Goal: Transaction & Acquisition: Purchase product/service

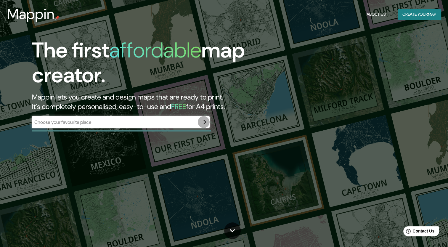
click at [204, 123] on icon "button" at bounding box center [203, 121] width 7 height 7
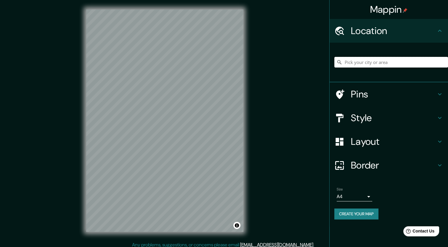
click at [364, 65] on input "Pick your city or area" at bounding box center [391, 62] width 114 height 11
type input "[GEOGRAPHIC_DATA], [GEOGRAPHIC_DATA], [GEOGRAPHIC_DATA], [GEOGRAPHIC_DATA]"
click at [391, 118] on h4 "Style" at bounding box center [393, 118] width 85 height 12
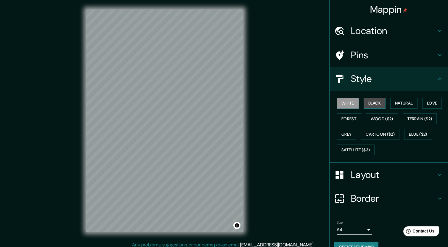
click at [365, 104] on button "Black" at bounding box center [375, 103] width 22 height 11
click at [348, 104] on button "White" at bounding box center [348, 103] width 22 height 11
click at [397, 104] on button "Natural" at bounding box center [403, 103] width 27 height 11
click at [346, 104] on button "White" at bounding box center [348, 103] width 22 height 11
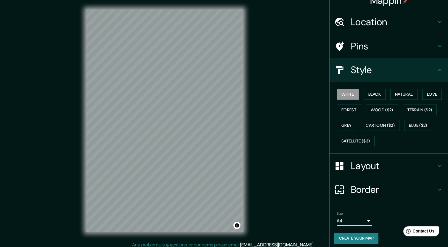
scroll to position [12, 0]
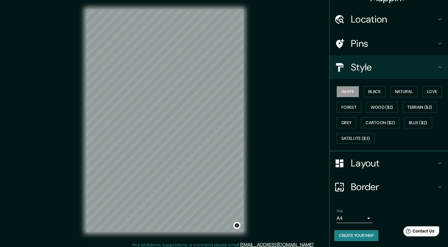
click at [370, 167] on h4 "Layout" at bounding box center [393, 163] width 85 height 12
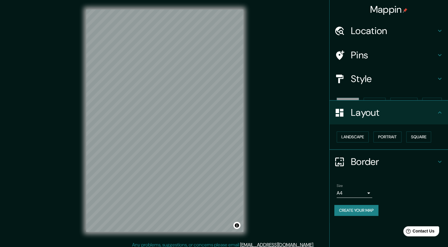
scroll to position [0, 0]
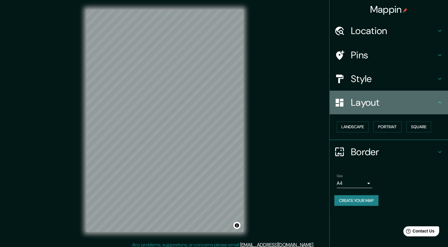
click at [393, 104] on h4 "Layout" at bounding box center [393, 103] width 85 height 12
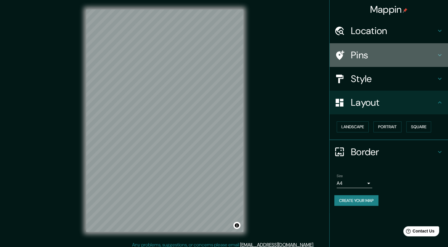
click at [379, 58] on h4 "Pins" at bounding box center [393, 55] width 85 height 12
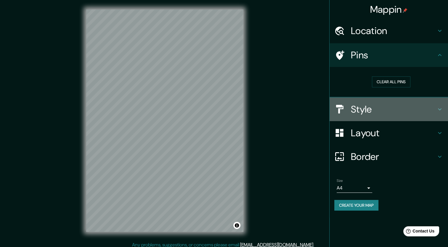
click at [378, 115] on div "Style" at bounding box center [389, 109] width 118 height 24
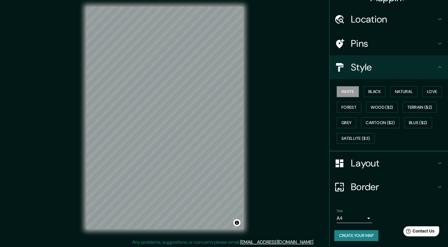
scroll to position [4, 0]
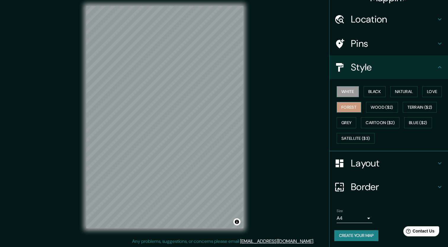
click at [344, 109] on button "Forest" at bounding box center [349, 107] width 25 height 11
click at [423, 90] on button "Love" at bounding box center [432, 91] width 20 height 11
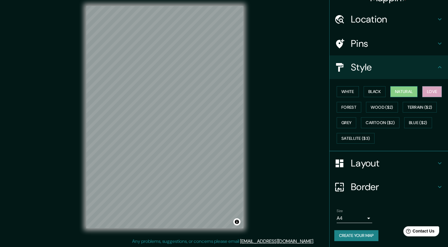
click at [409, 90] on button "Natural" at bounding box center [403, 91] width 27 height 11
click at [373, 93] on button "Black" at bounding box center [375, 91] width 22 height 11
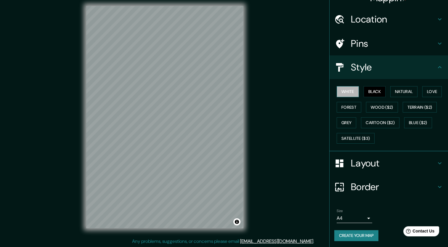
click at [350, 92] on button "White" at bounding box center [348, 91] width 22 height 11
click at [364, 92] on button "Black" at bounding box center [375, 91] width 22 height 11
click at [348, 125] on button "Grey" at bounding box center [347, 122] width 20 height 11
click at [375, 91] on button "Black" at bounding box center [375, 91] width 22 height 11
click at [341, 125] on button "Grey" at bounding box center [347, 122] width 20 height 11
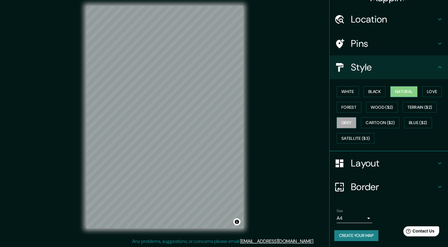
click at [395, 92] on button "Natural" at bounding box center [403, 91] width 27 height 11
click at [375, 91] on button "Black" at bounding box center [375, 91] width 22 height 11
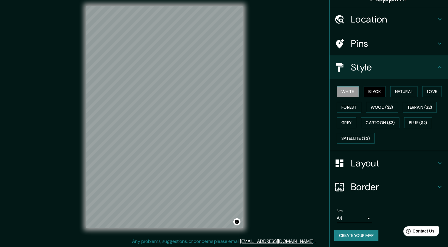
click at [350, 91] on button "White" at bounding box center [348, 91] width 22 height 11
click at [372, 92] on button "Black" at bounding box center [375, 91] width 22 height 11
click at [365, 234] on button "Create your map" at bounding box center [356, 235] width 44 height 11
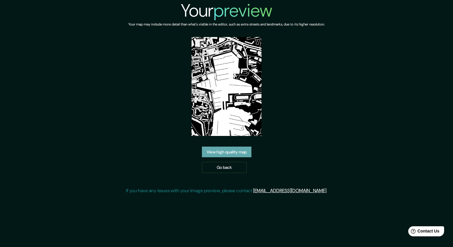
click at [230, 155] on link "View high quality map" at bounding box center [226, 152] width 49 height 11
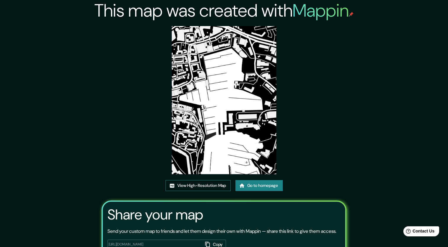
click at [200, 189] on link "View High-Resolution Map" at bounding box center [198, 185] width 65 height 11
